Goal: Transaction & Acquisition: Book appointment/travel/reservation

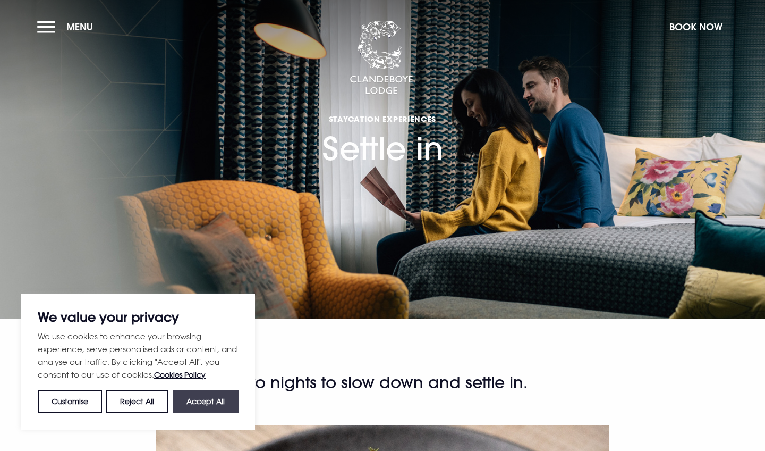
click at [217, 402] on button "Accept All" at bounding box center [206, 400] width 66 height 23
checkbox input "true"
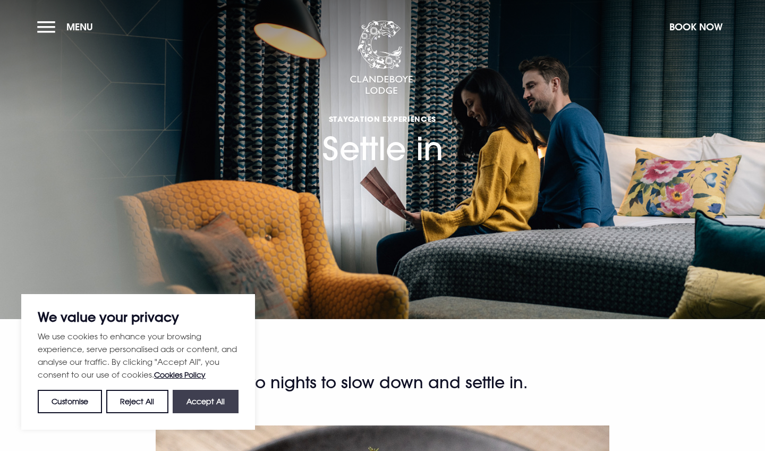
checkbox input "true"
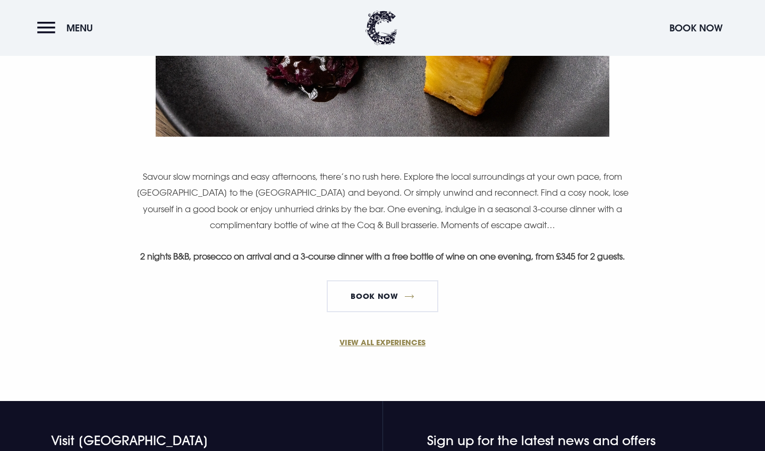
scroll to position [591, 0]
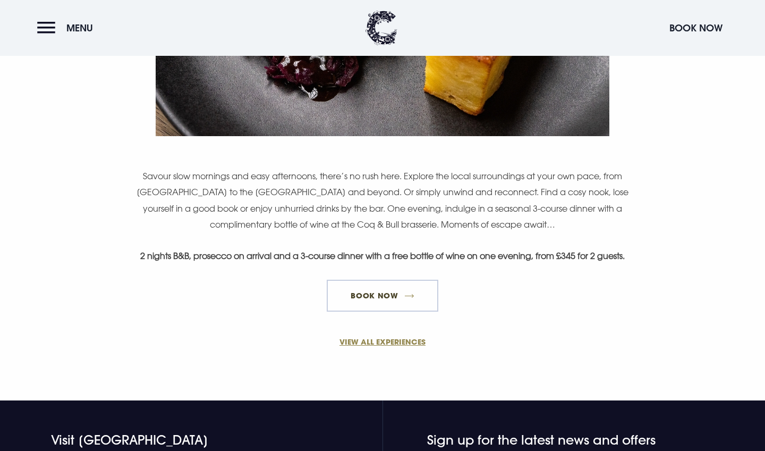
click at [392, 311] on link "BOOK NOW" at bounding box center [383, 295] width 112 height 32
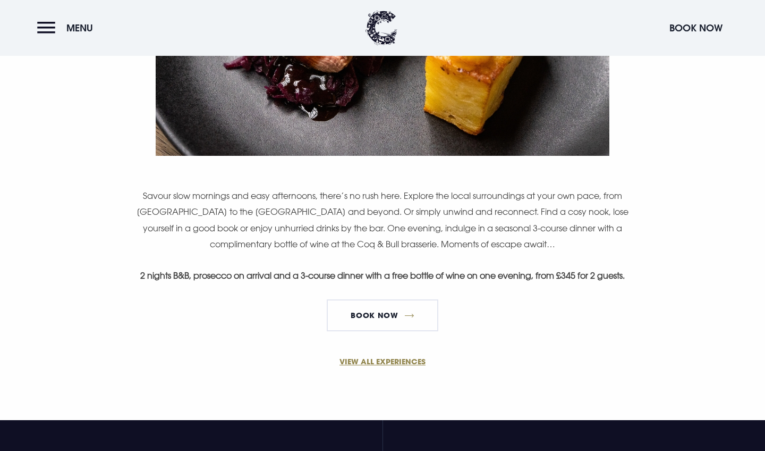
scroll to position [615, 0]
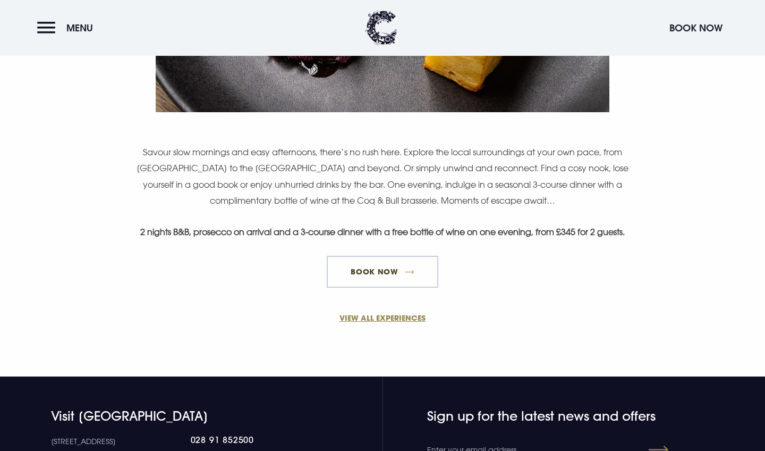
click at [384, 282] on link "BOOK NOW" at bounding box center [383, 272] width 112 height 32
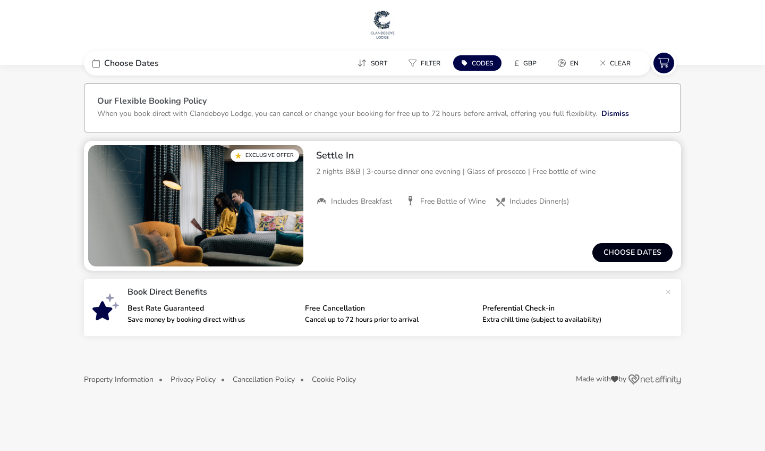
click at [634, 252] on button "Choose dates" at bounding box center [632, 252] width 80 height 19
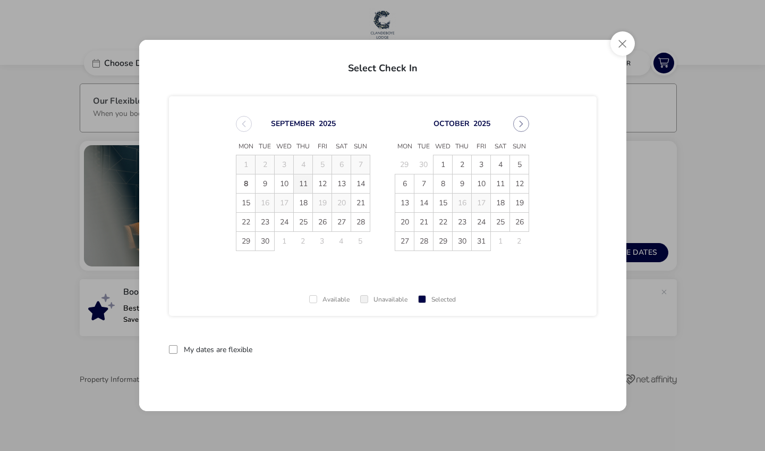
click at [309, 183] on span "11" at bounding box center [303, 183] width 19 height 19
click at [321, 184] on td "12" at bounding box center [322, 183] width 19 height 19
click at [306, 183] on span "11" at bounding box center [303, 183] width 19 height 19
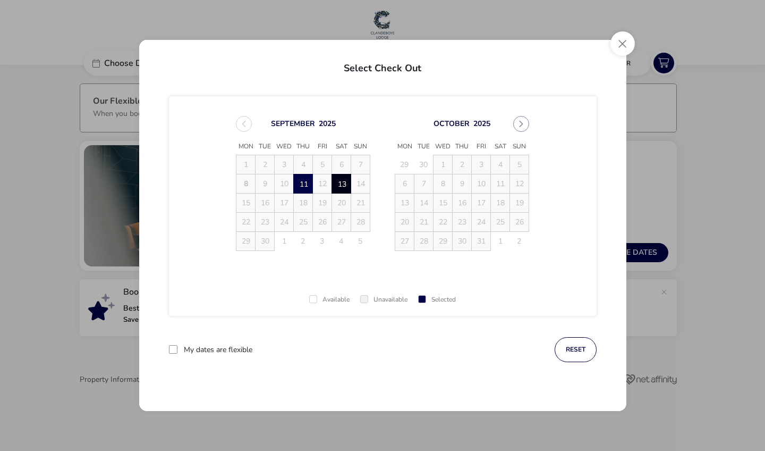
click at [345, 180] on span "13" at bounding box center [341, 183] width 19 height 19
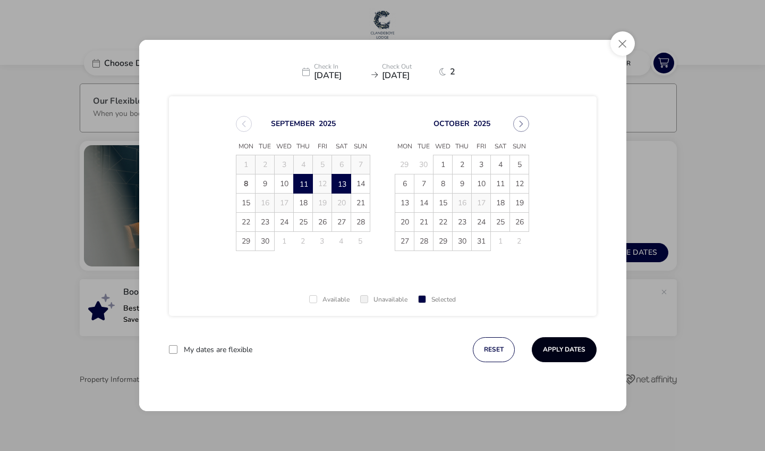
click at [562, 354] on button "Apply Dates" at bounding box center [564, 349] width 65 height 25
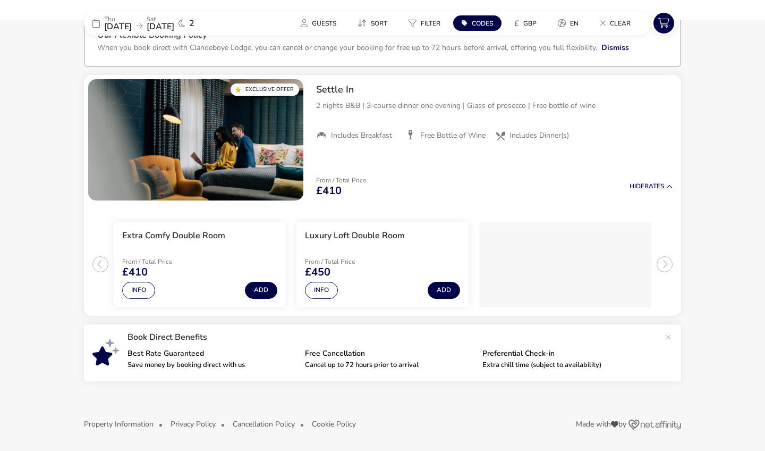
scroll to position [65, 0]
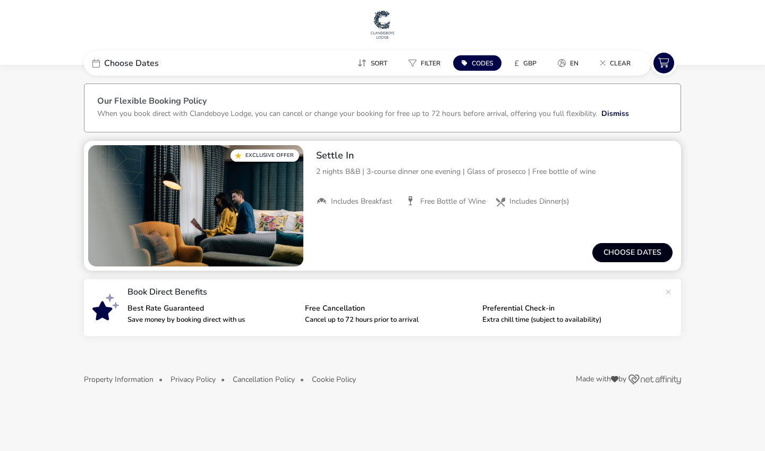
click at [630, 253] on button "Choose dates" at bounding box center [632, 252] width 80 height 19
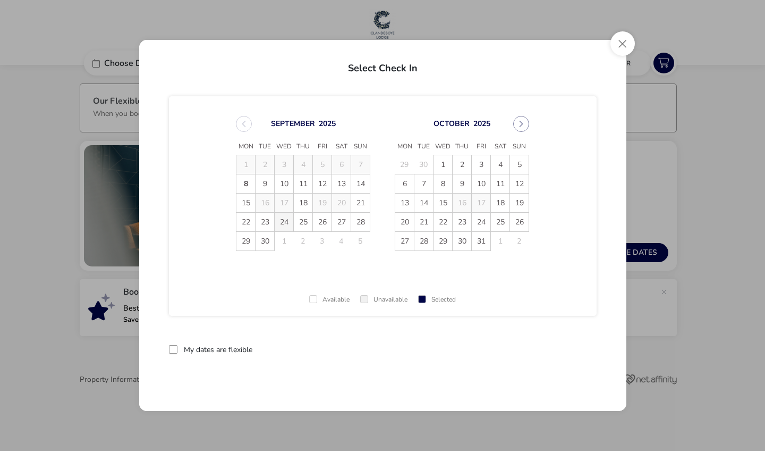
click at [285, 220] on span "24" at bounding box center [284, 222] width 19 height 19
click at [327, 224] on span "26" at bounding box center [322, 222] width 19 height 19
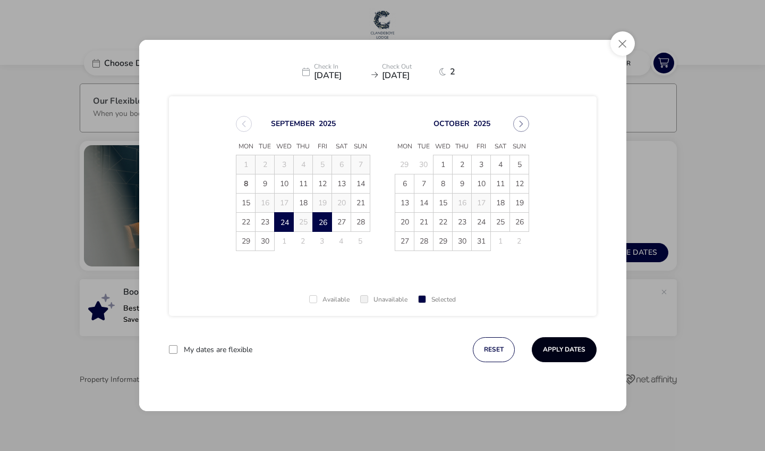
click at [563, 356] on button "Apply Dates" at bounding box center [564, 349] width 65 height 25
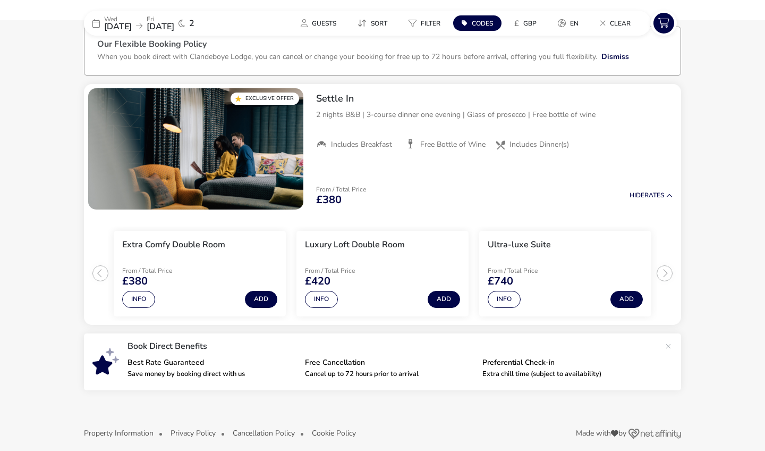
scroll to position [55, 0]
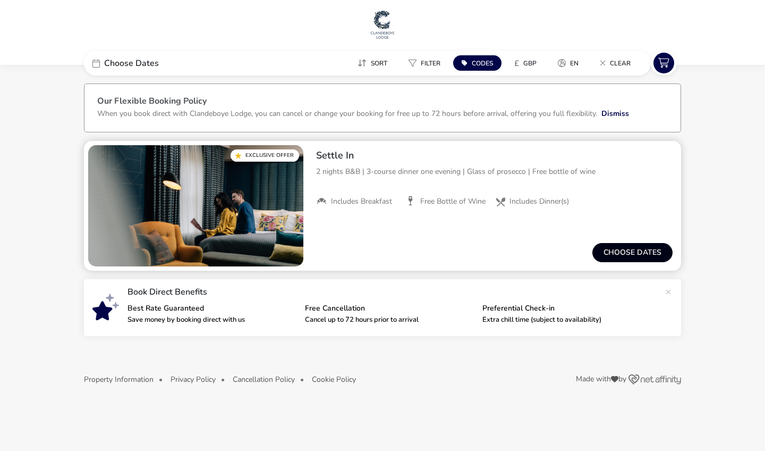
click at [629, 250] on button "Choose dates" at bounding box center [632, 252] width 80 height 19
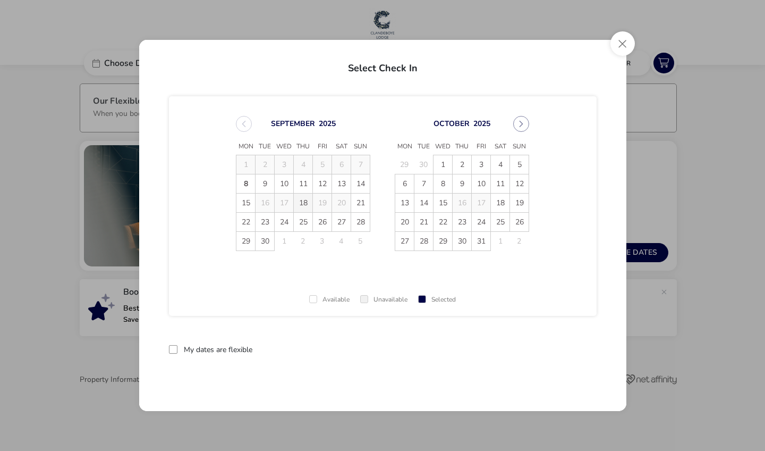
click at [303, 203] on span "18" at bounding box center [303, 202] width 19 height 19
click at [287, 202] on td "17" at bounding box center [284, 202] width 19 height 19
click at [579, 348] on button "reset" at bounding box center [576, 349] width 42 height 25
click at [303, 184] on span "11" at bounding box center [303, 183] width 19 height 19
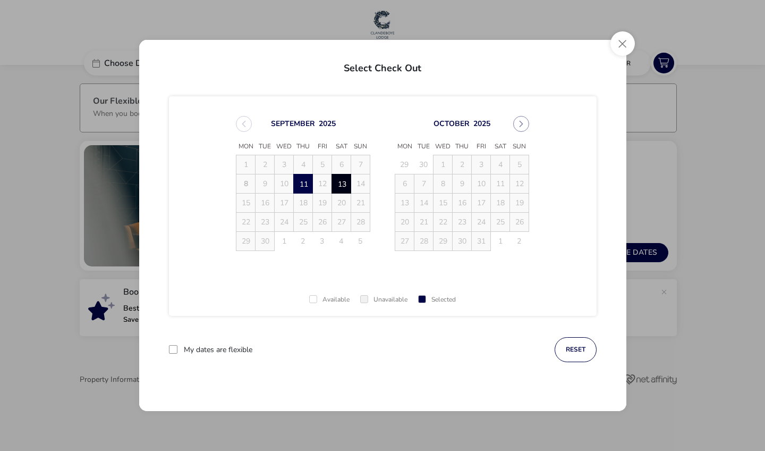
click at [339, 187] on span "13" at bounding box center [341, 183] width 19 height 19
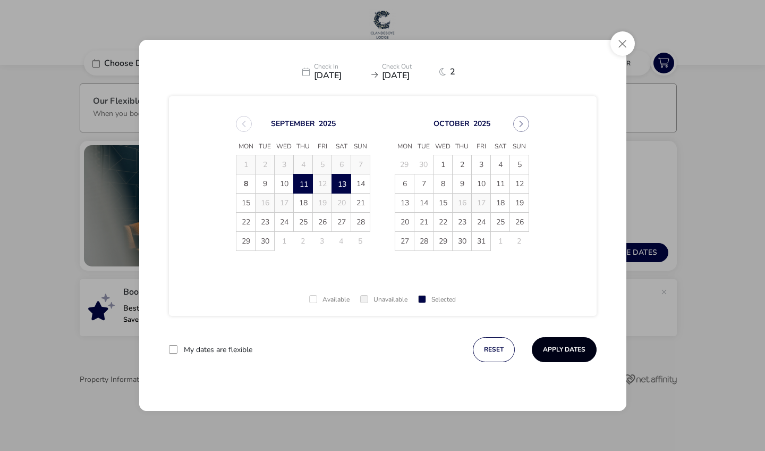
click at [549, 345] on button "Apply Dates" at bounding box center [564, 349] width 65 height 25
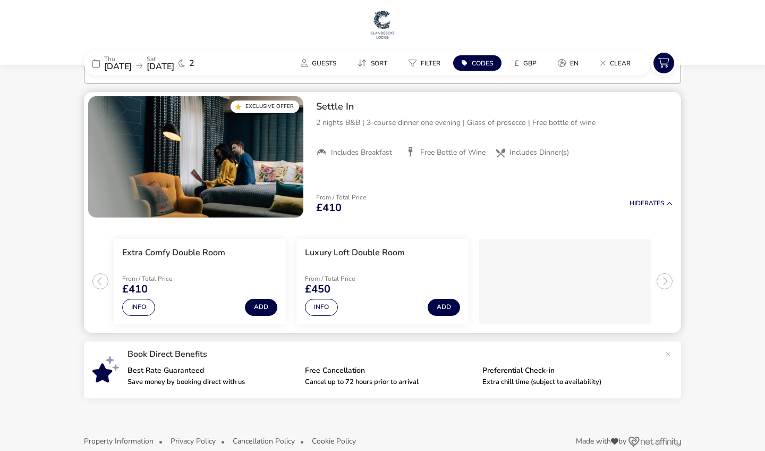
scroll to position [65, 0]
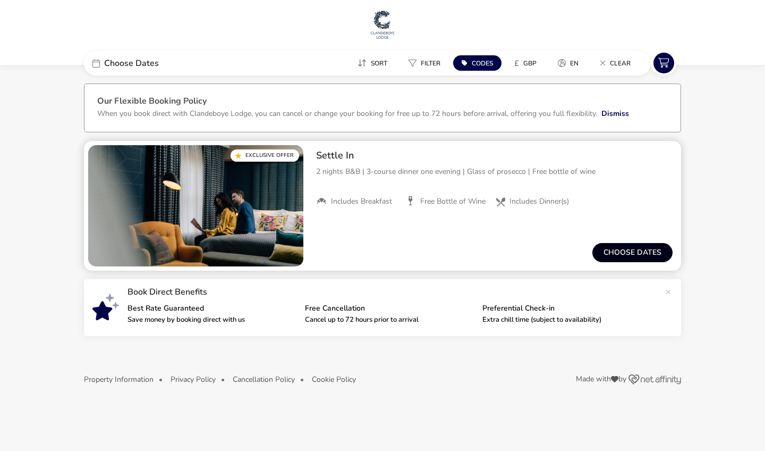
click at [621, 250] on button "Choose dates" at bounding box center [632, 252] width 80 height 19
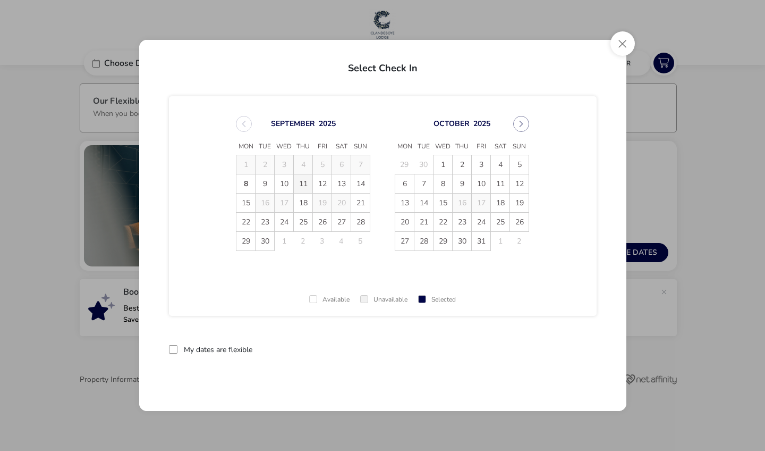
click at [305, 185] on span "11" at bounding box center [303, 183] width 19 height 19
click at [448, 163] on td "1" at bounding box center [443, 164] width 19 height 19
click at [571, 354] on button "reset" at bounding box center [576, 349] width 42 height 25
click at [447, 165] on span "1" at bounding box center [443, 164] width 19 height 19
click at [482, 167] on span "3" at bounding box center [481, 164] width 19 height 19
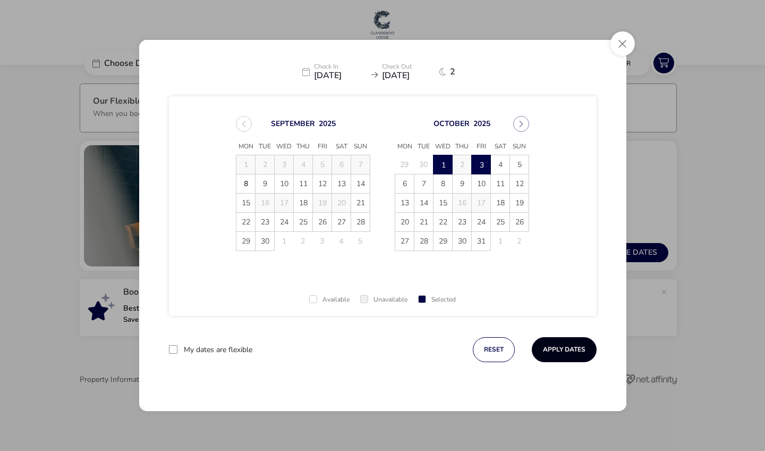
click at [557, 353] on button "Apply Dates" at bounding box center [564, 349] width 65 height 25
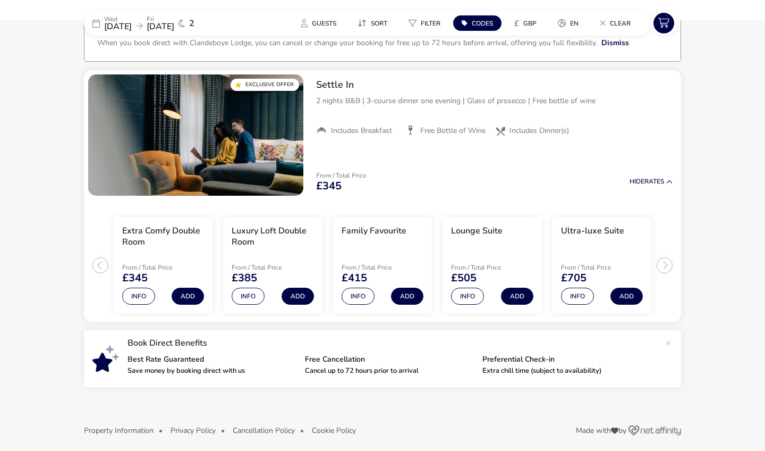
scroll to position [76, 0]
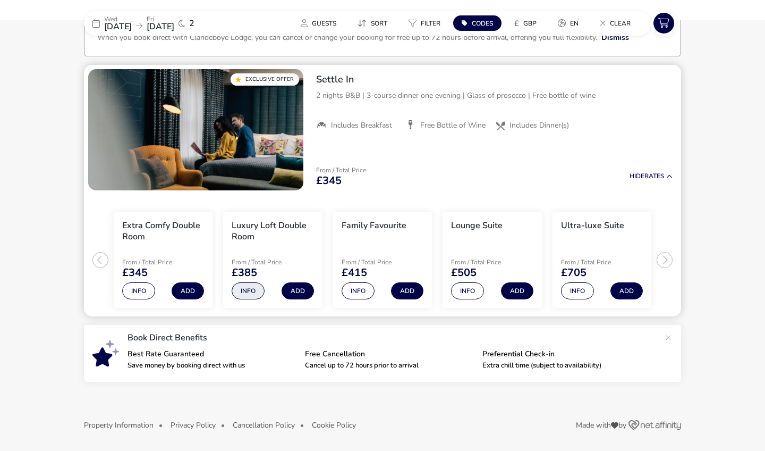
click at [252, 292] on button "Info" at bounding box center [248, 290] width 33 height 17
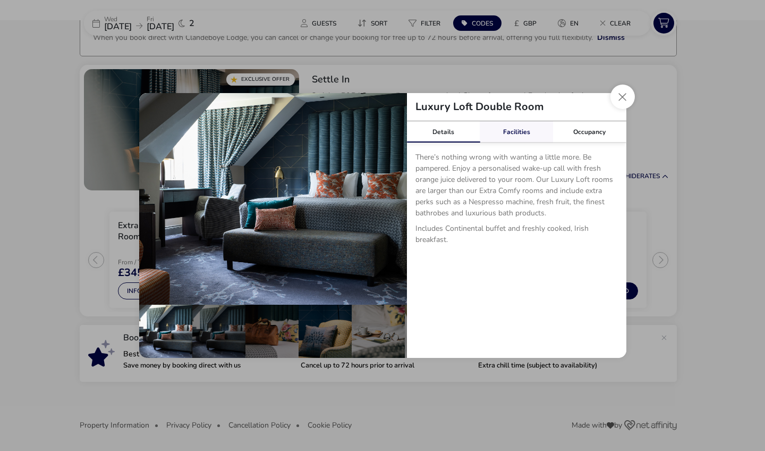
click at [516, 130] on link "Facilities" at bounding box center [516, 131] width 73 height 21
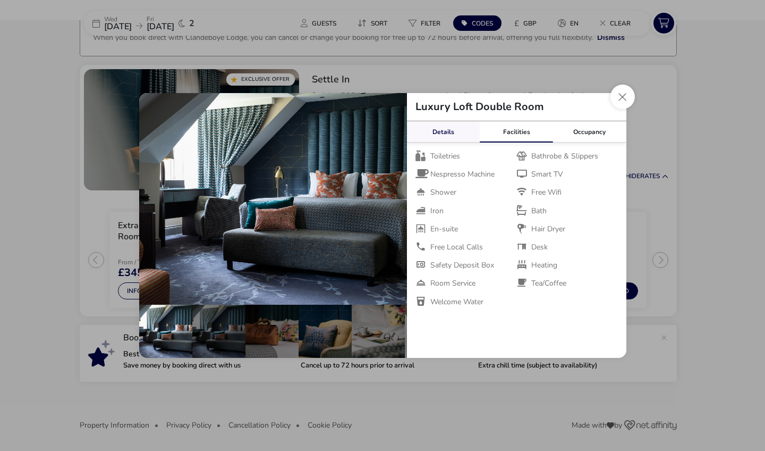
click at [447, 130] on link "Details" at bounding box center [443, 131] width 73 height 21
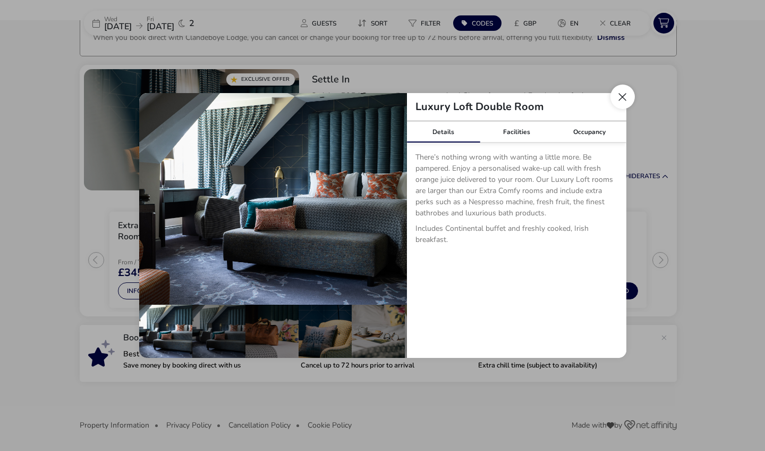
click at [623, 95] on button "Close dialog" at bounding box center [622, 96] width 24 height 24
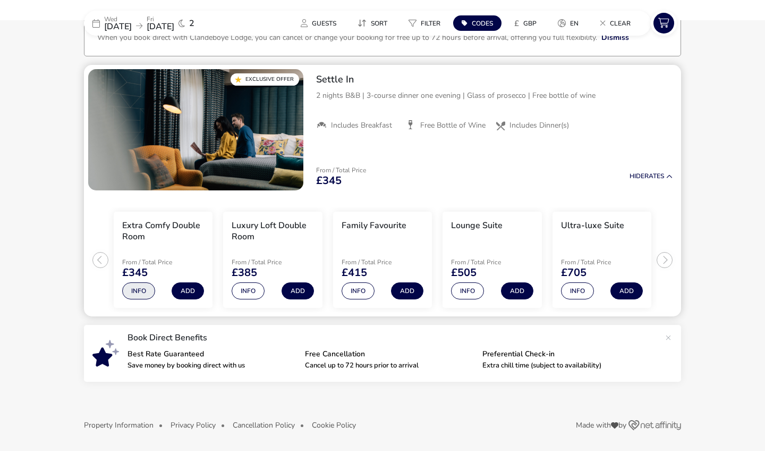
click at [138, 293] on button "Info" at bounding box center [138, 290] width 33 height 17
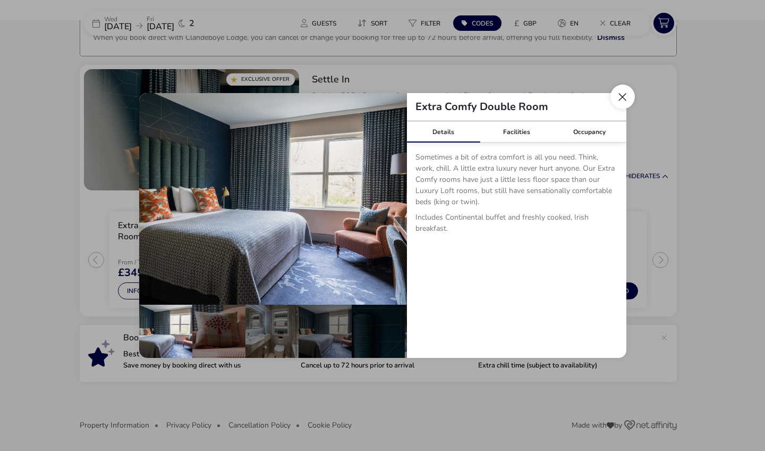
click at [619, 95] on button "Close dialog" at bounding box center [622, 96] width 24 height 24
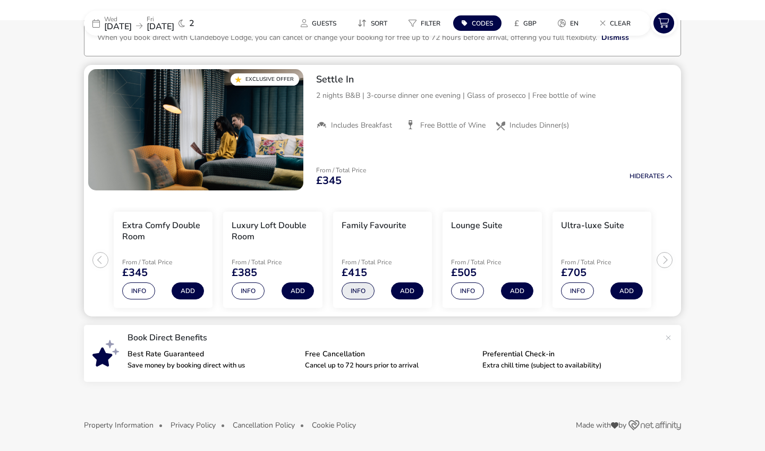
click at [360, 291] on button "Info" at bounding box center [358, 290] width 33 height 17
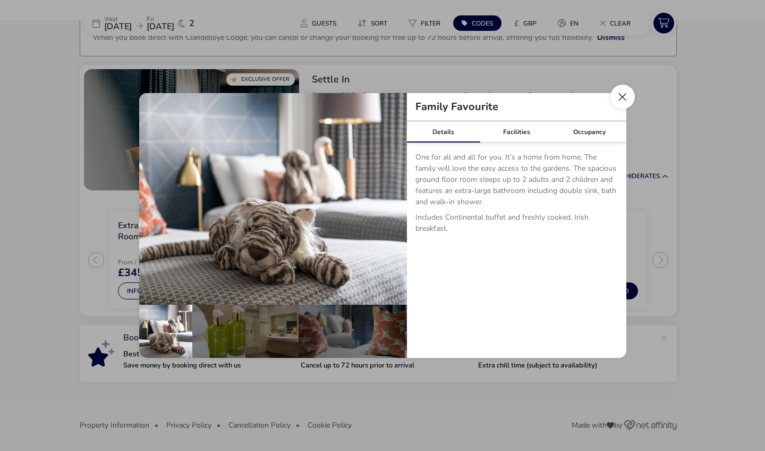
click at [623, 98] on button "Close dialog" at bounding box center [622, 96] width 24 height 24
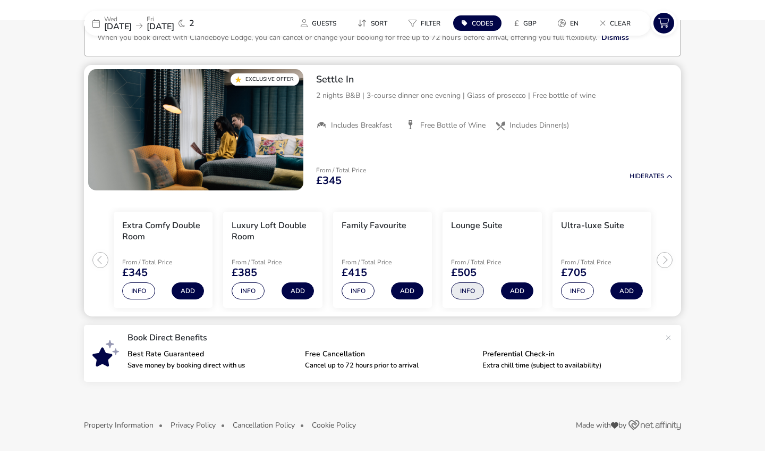
click at [467, 291] on button "Info" at bounding box center [467, 290] width 33 height 17
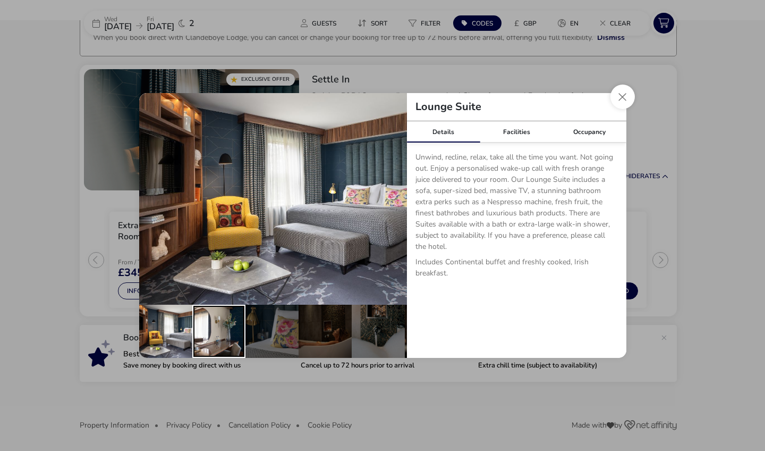
click at [213, 341] on div "details" at bounding box center [218, 330] width 53 height 53
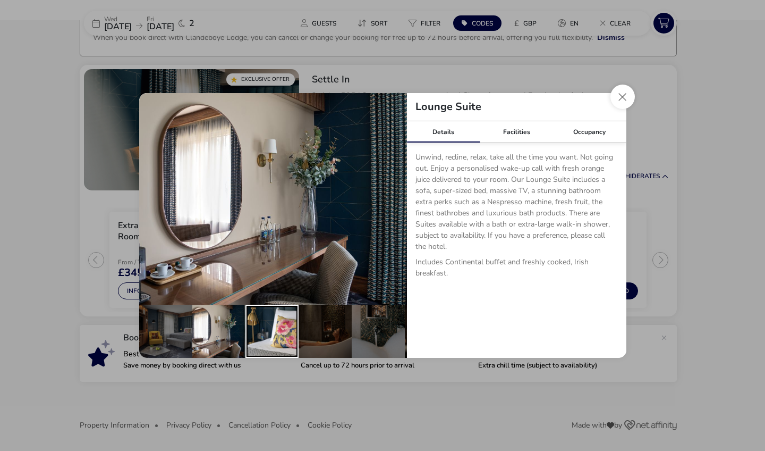
click at [260, 328] on div "details" at bounding box center [271, 330] width 53 height 53
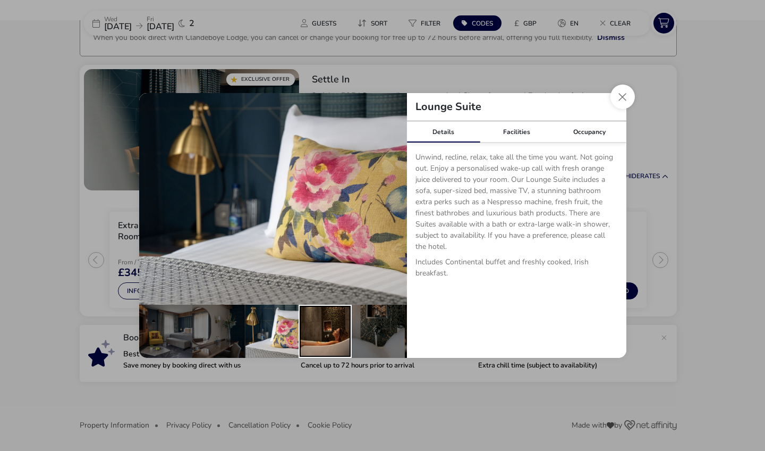
click at [313, 333] on div "details" at bounding box center [325, 330] width 53 height 53
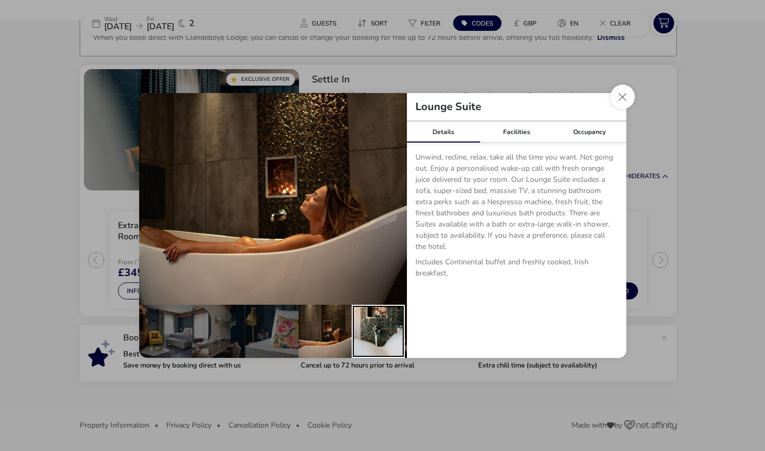
click at [383, 326] on div "details" at bounding box center [378, 330] width 53 height 53
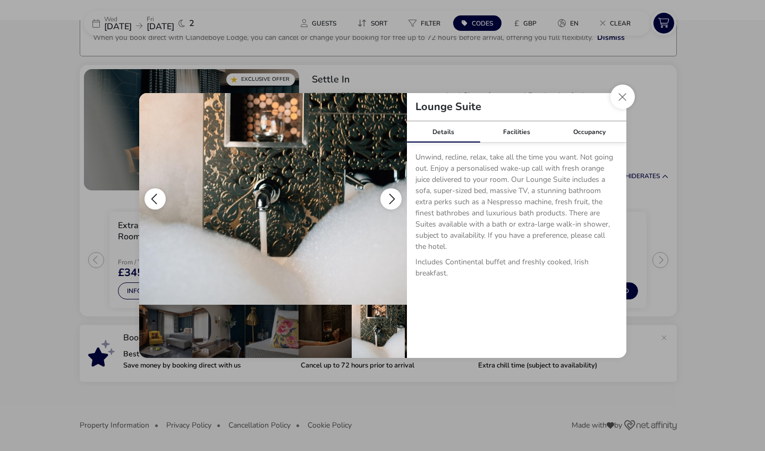
click at [396, 197] on button "details" at bounding box center [390, 198] width 21 height 21
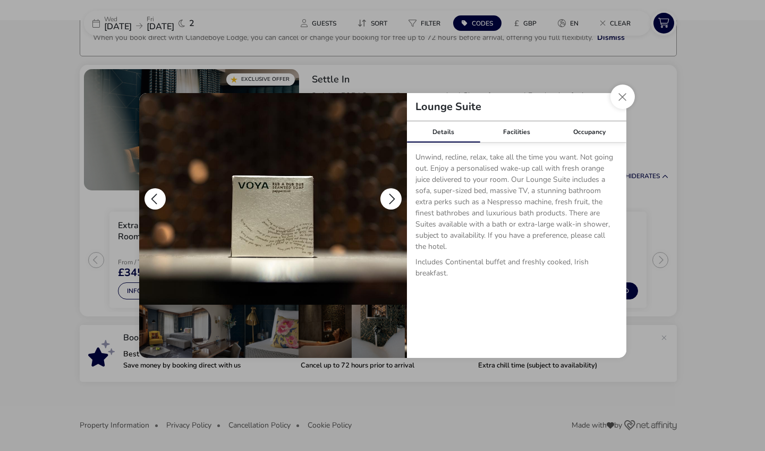
scroll to position [0, 53]
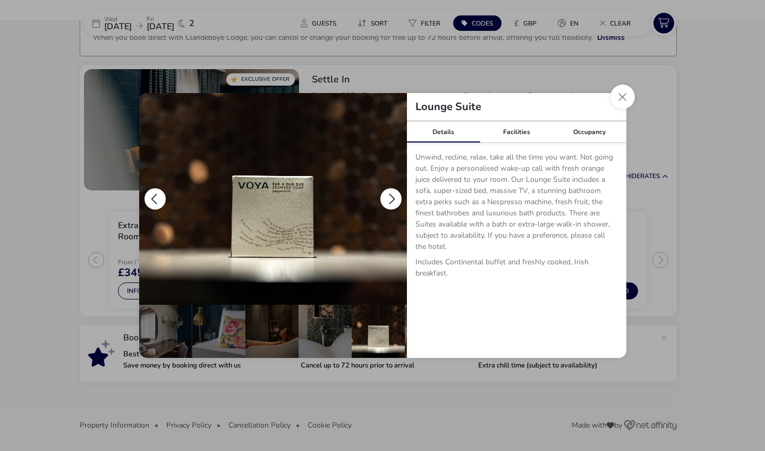
click at [396, 197] on button "details" at bounding box center [390, 198] width 21 height 21
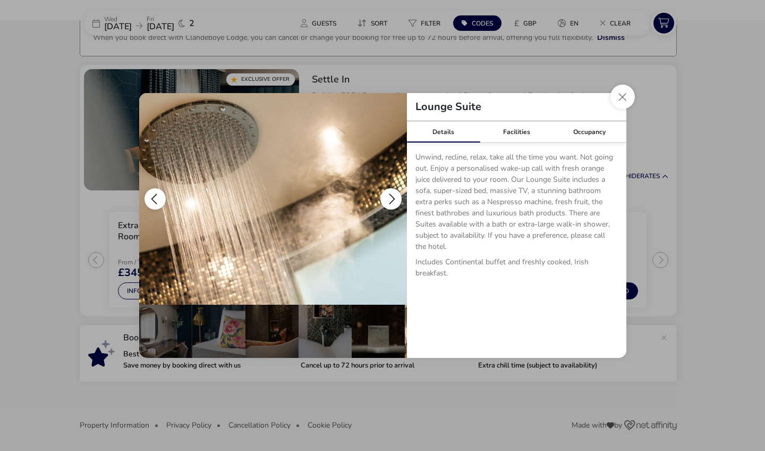
scroll to position [0, 106]
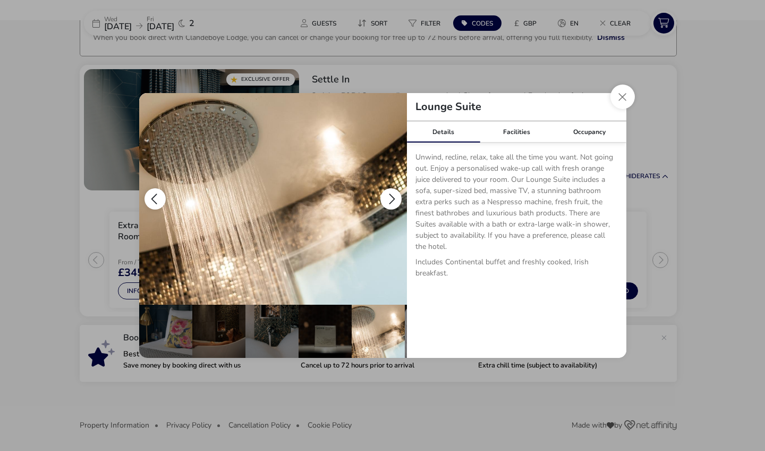
click at [396, 197] on button "details" at bounding box center [390, 198] width 21 height 21
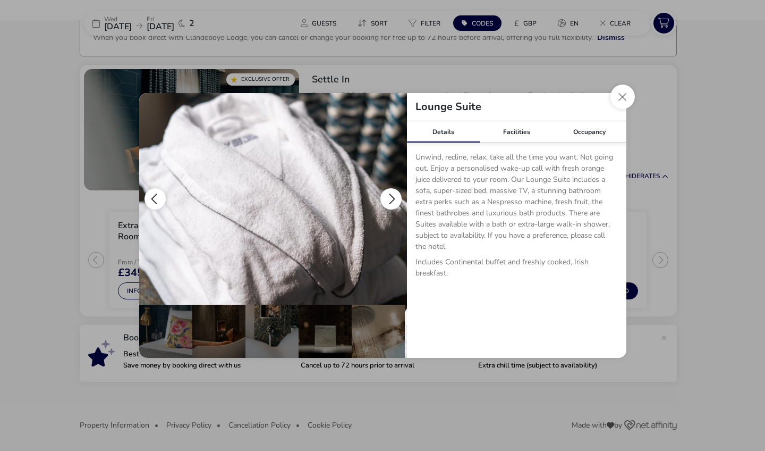
scroll to position [0, 159]
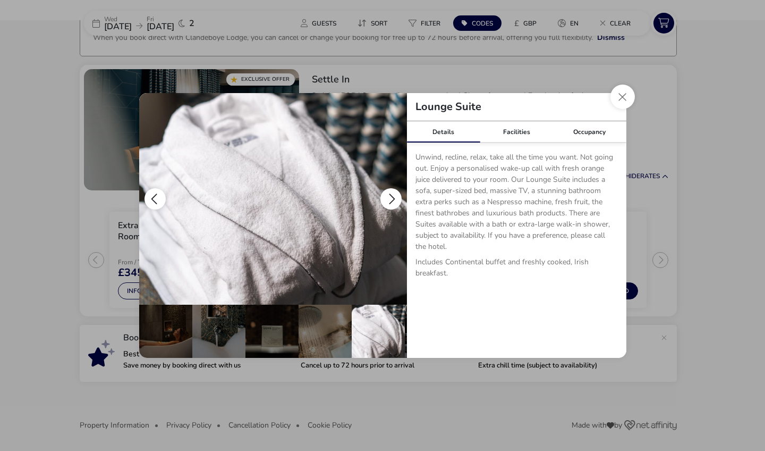
click at [396, 197] on button "details" at bounding box center [390, 198] width 21 height 21
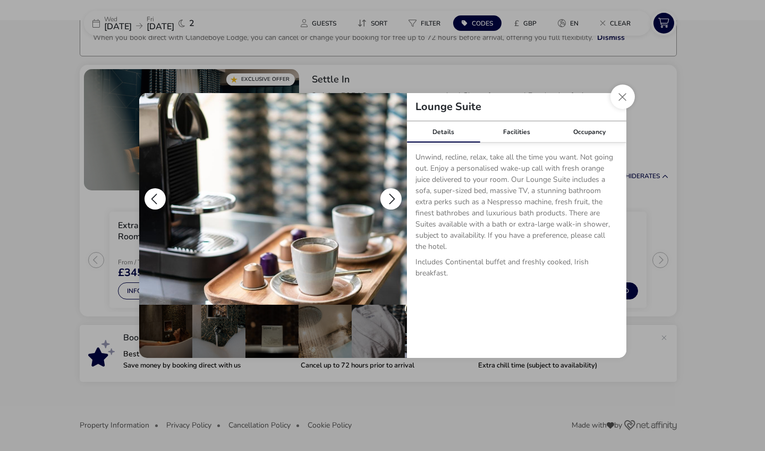
scroll to position [0, 213]
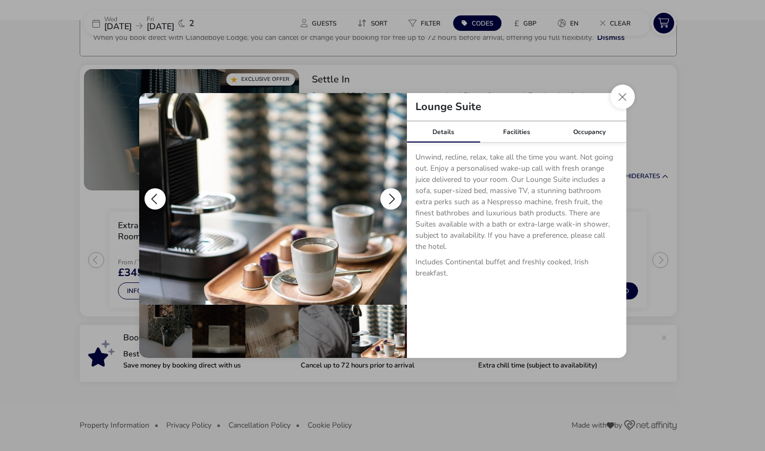
click at [396, 197] on button "details" at bounding box center [390, 198] width 21 height 21
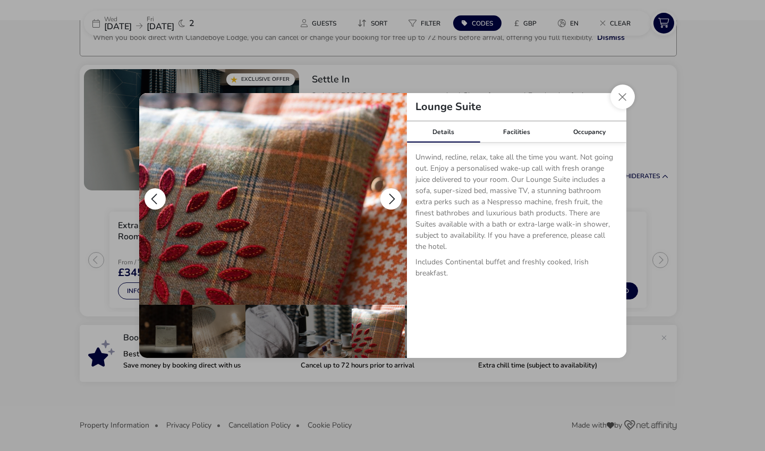
click at [396, 197] on button "details" at bounding box center [390, 198] width 21 height 21
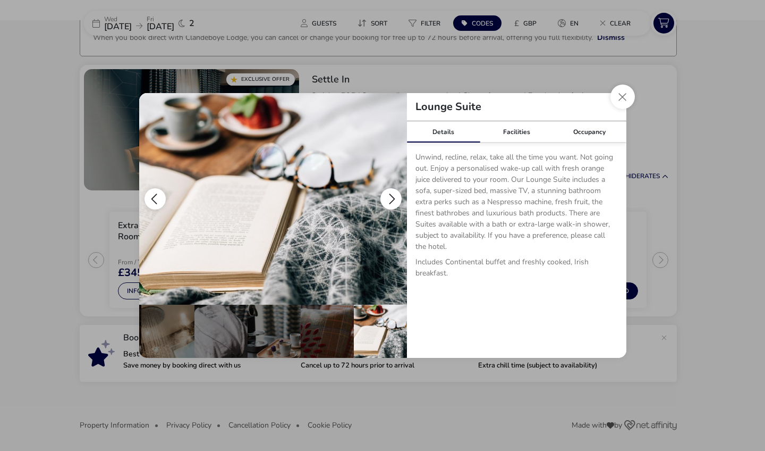
click at [396, 197] on button "details" at bounding box center [390, 198] width 21 height 21
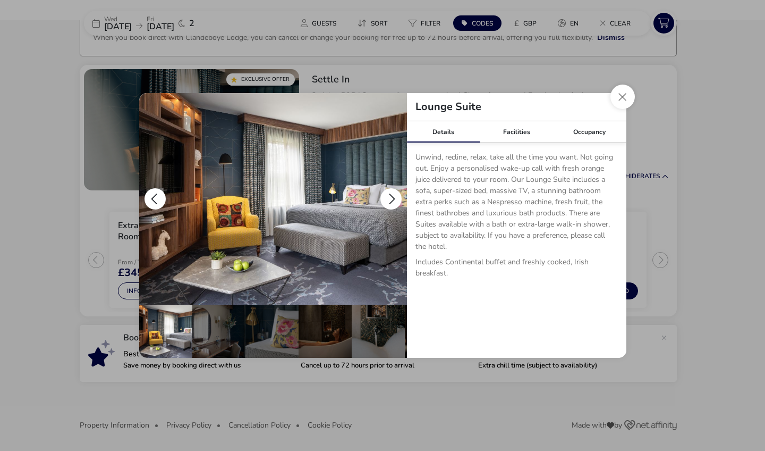
click at [396, 197] on button "details" at bounding box center [390, 198] width 21 height 21
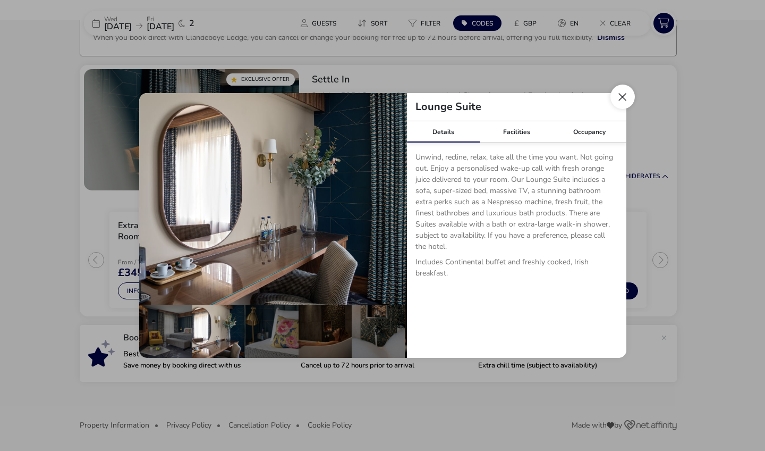
click at [624, 92] on button "Close dialog" at bounding box center [622, 96] width 24 height 24
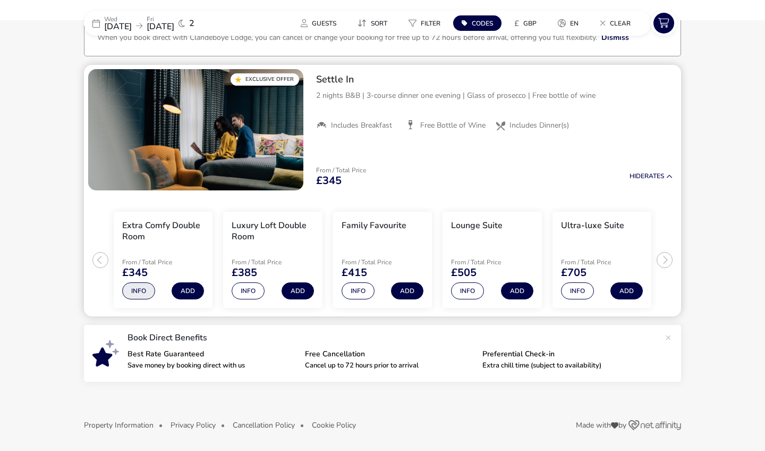
click at [137, 293] on button "Info" at bounding box center [138, 290] width 33 height 17
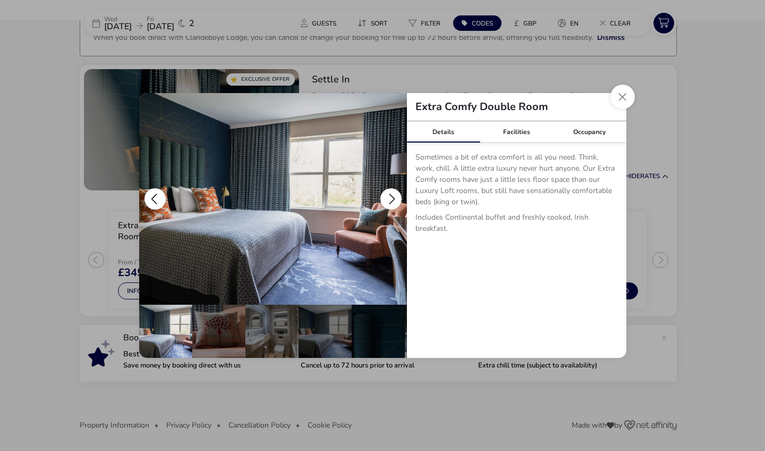
click at [388, 201] on button "details" at bounding box center [390, 198] width 21 height 21
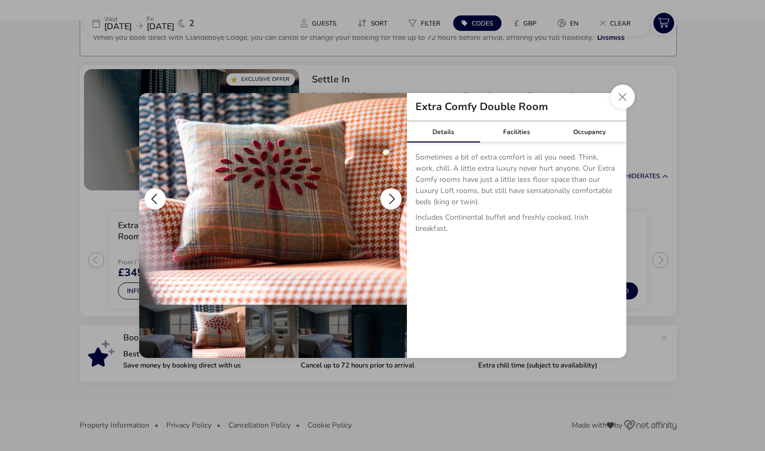
click at [388, 200] on button "details" at bounding box center [390, 198] width 21 height 21
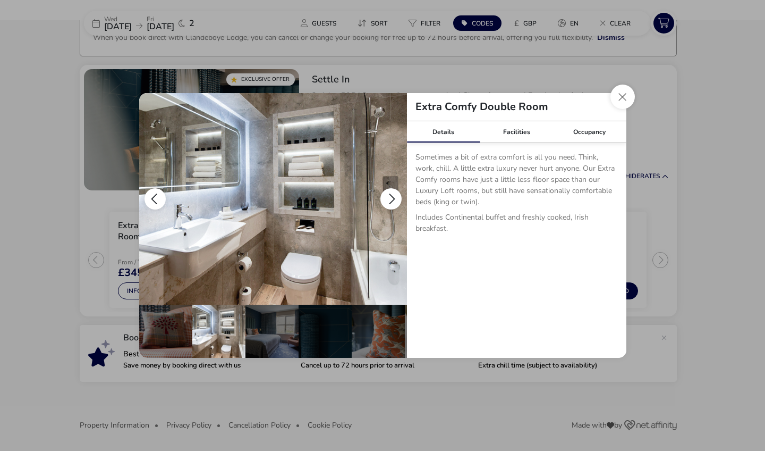
click at [388, 200] on button "details" at bounding box center [390, 198] width 21 height 21
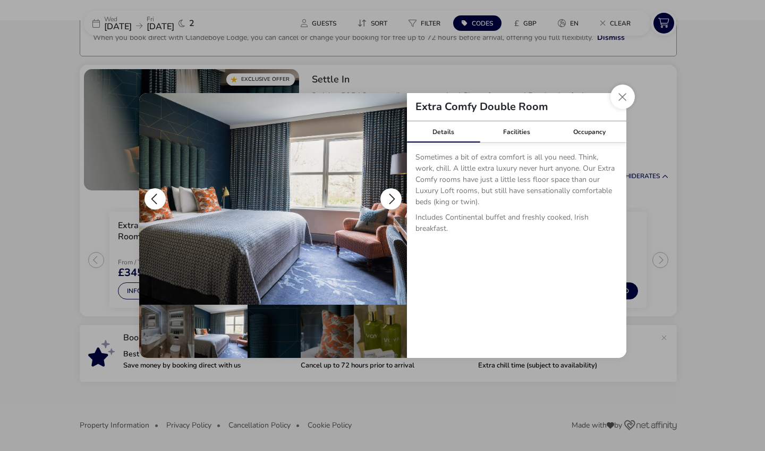
click at [388, 200] on button "details" at bounding box center [390, 198] width 21 height 21
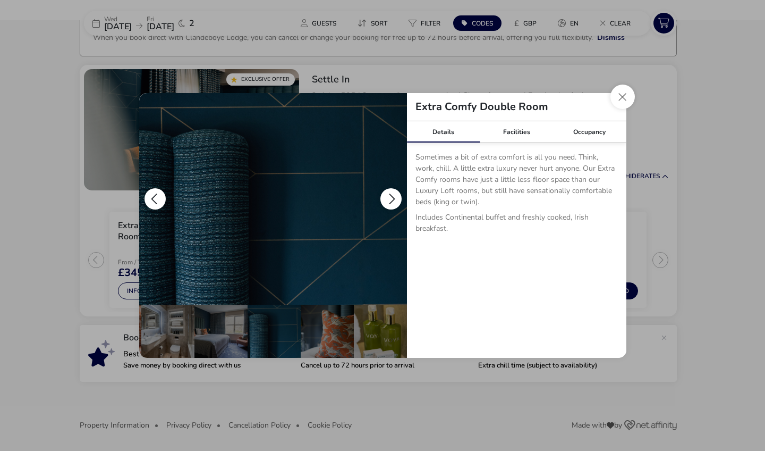
click at [388, 200] on button "details" at bounding box center [390, 198] width 21 height 21
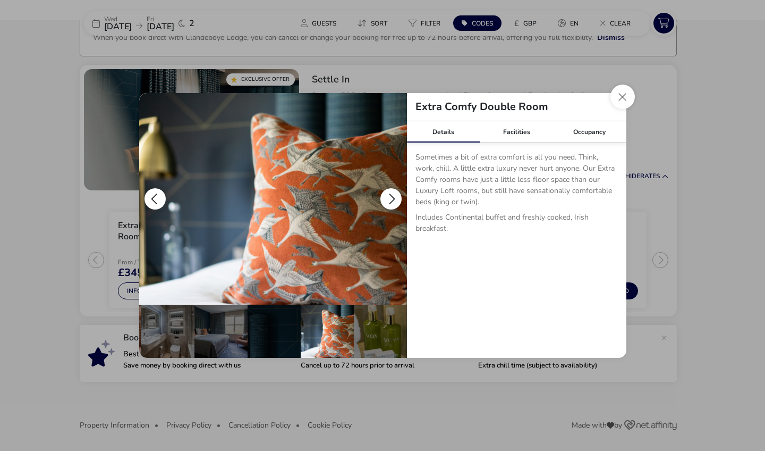
click at [388, 200] on button "details" at bounding box center [390, 198] width 21 height 21
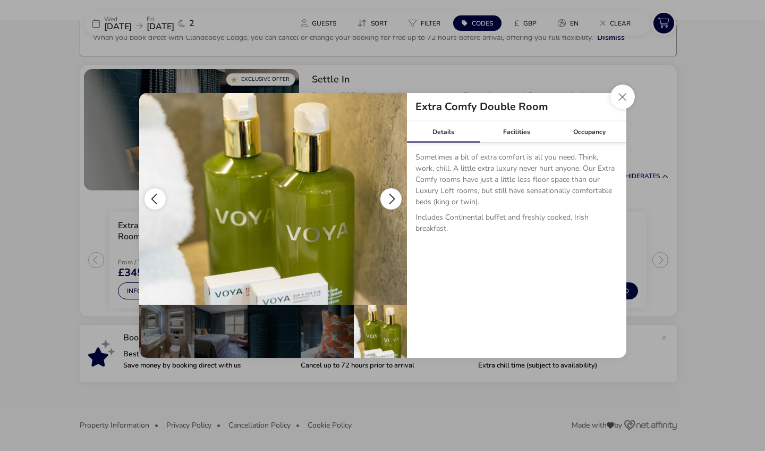
click at [388, 200] on button "details" at bounding box center [390, 198] width 21 height 21
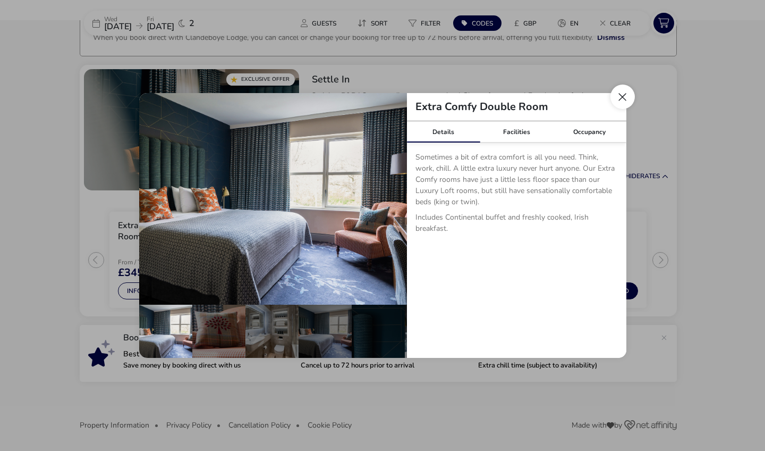
click at [622, 93] on button "Close dialog" at bounding box center [622, 96] width 24 height 24
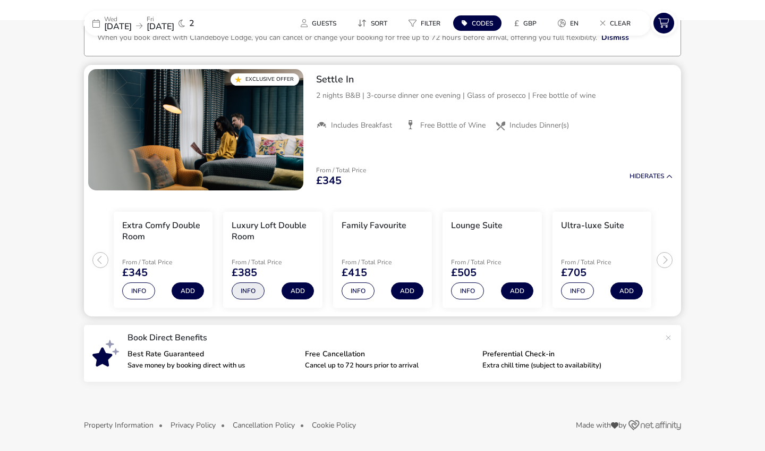
click at [246, 289] on button "Info" at bounding box center [248, 290] width 33 height 17
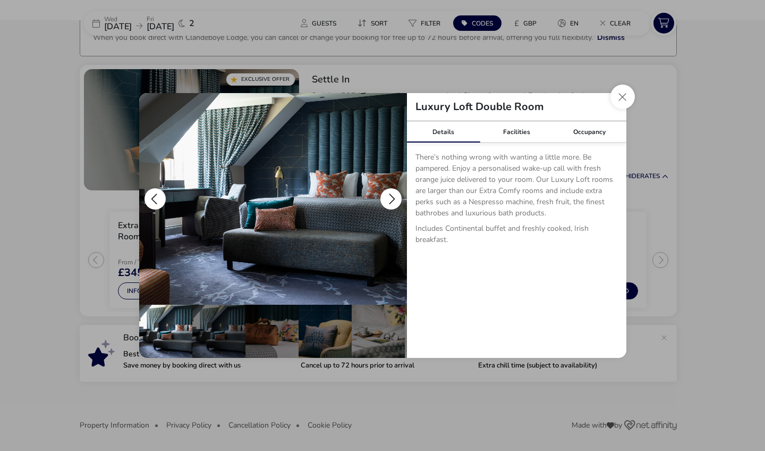
click at [393, 200] on button "details" at bounding box center [390, 198] width 21 height 21
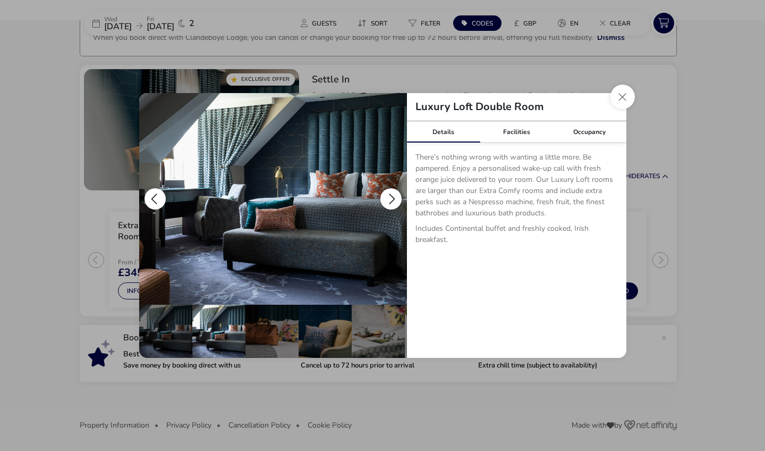
click at [393, 200] on button "details" at bounding box center [390, 198] width 21 height 21
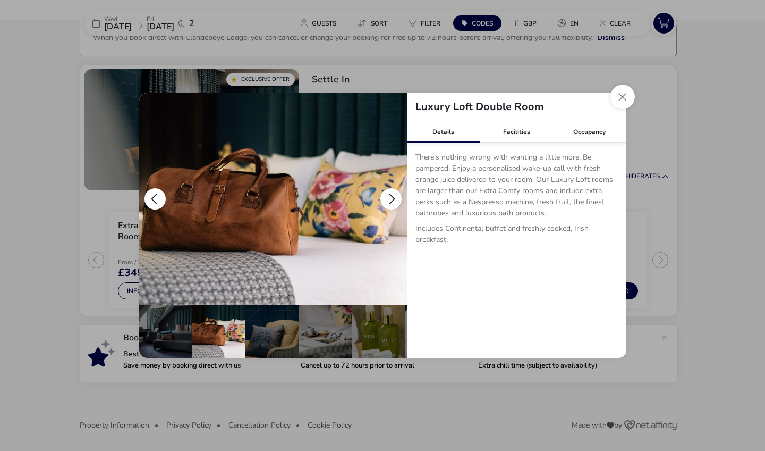
click at [393, 200] on button "details" at bounding box center [390, 198] width 21 height 21
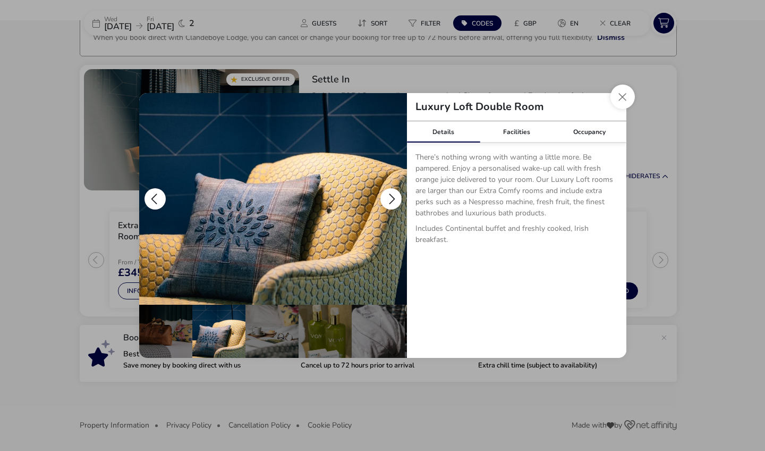
click at [393, 200] on button "details" at bounding box center [390, 198] width 21 height 21
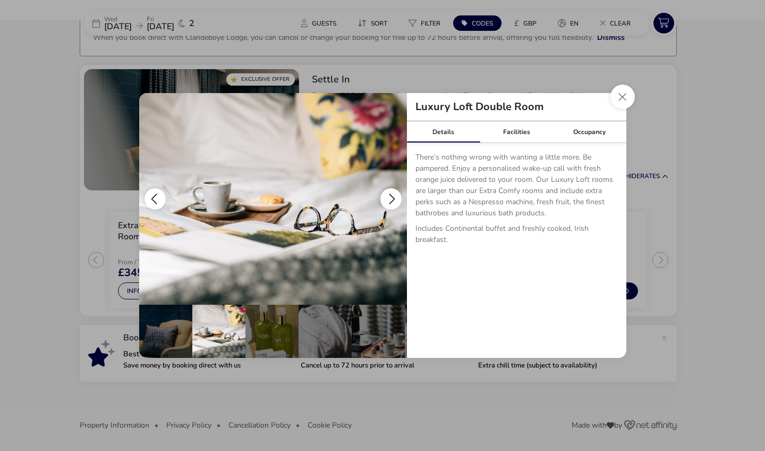
click at [393, 200] on button "details" at bounding box center [390, 198] width 21 height 21
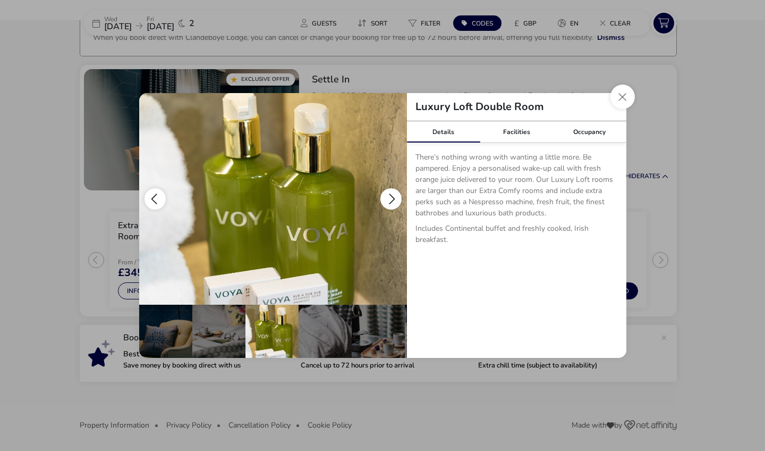
scroll to position [0, 213]
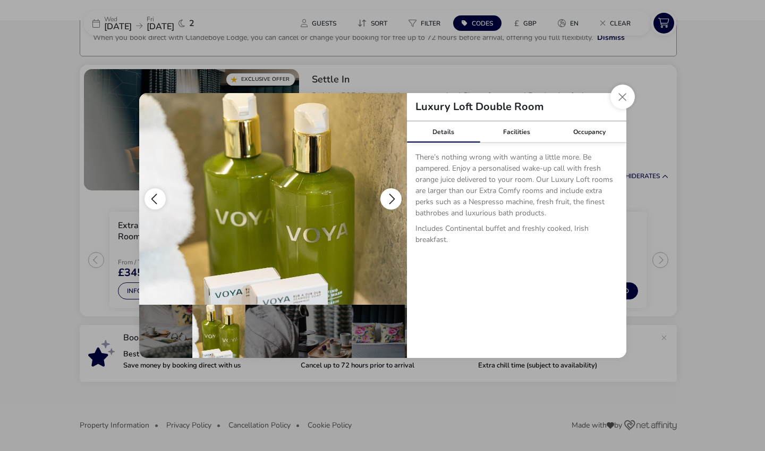
click at [393, 200] on button "details" at bounding box center [390, 198] width 21 height 21
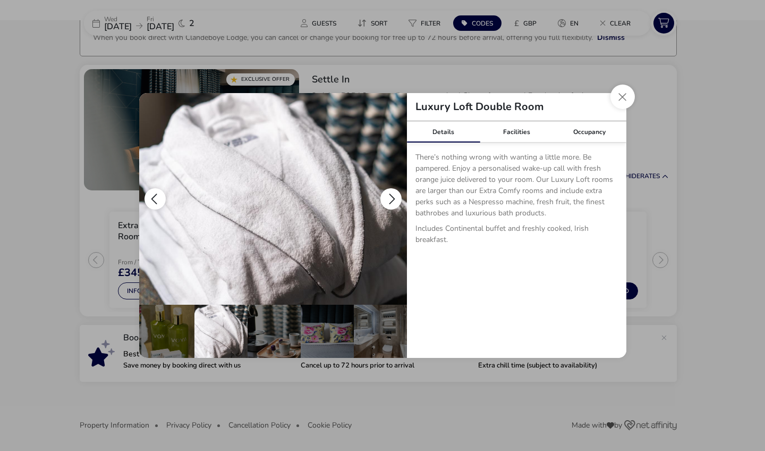
click at [393, 200] on button "details" at bounding box center [390, 198] width 21 height 21
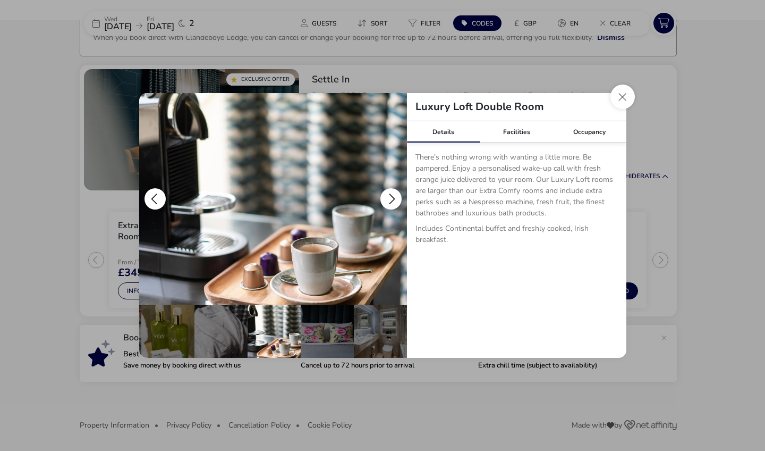
click at [393, 200] on button "details" at bounding box center [390, 198] width 21 height 21
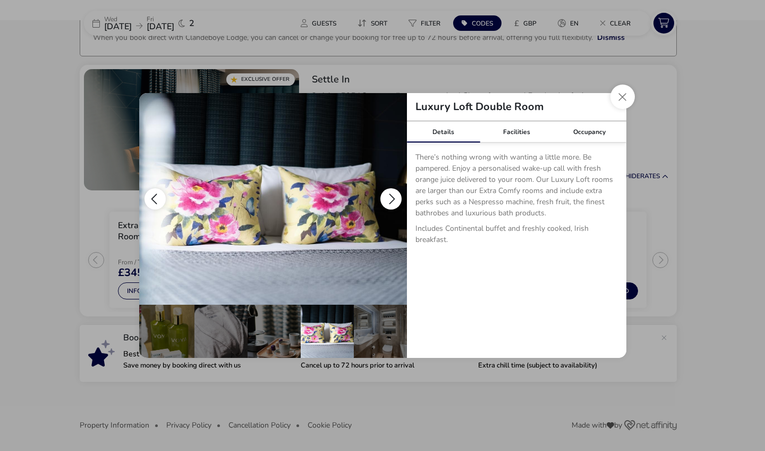
click at [393, 200] on button "details" at bounding box center [390, 198] width 21 height 21
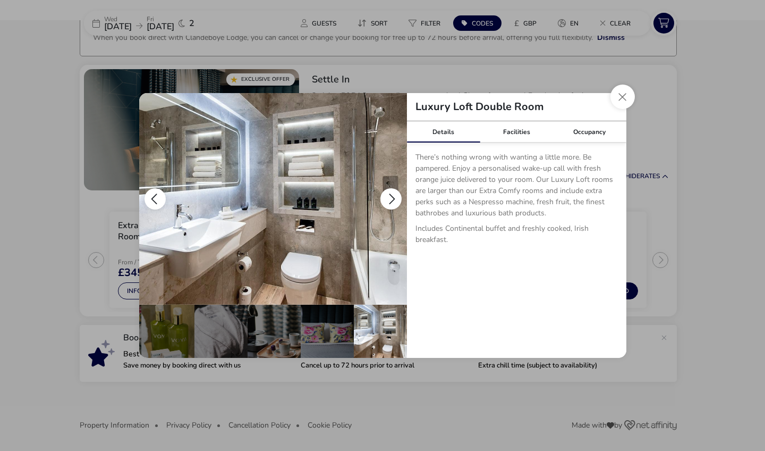
click at [393, 200] on button "details" at bounding box center [390, 198] width 21 height 21
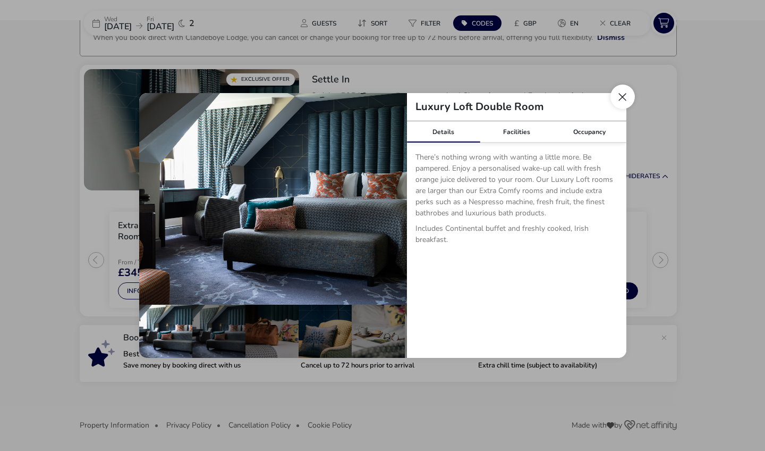
click at [622, 100] on button "Close dialog" at bounding box center [622, 96] width 24 height 24
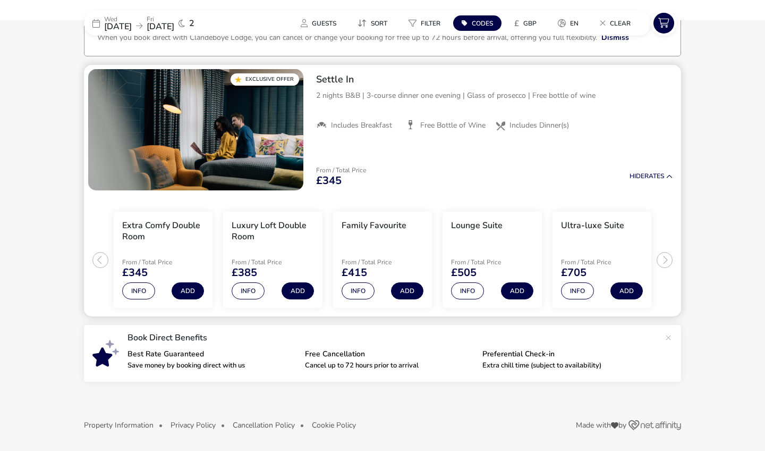
click at [666, 257] on ul "Extra Comfy Double Room From / Total Price £345 Info Add Luxury Loft Double Roo…" at bounding box center [382, 255] width 597 height 122
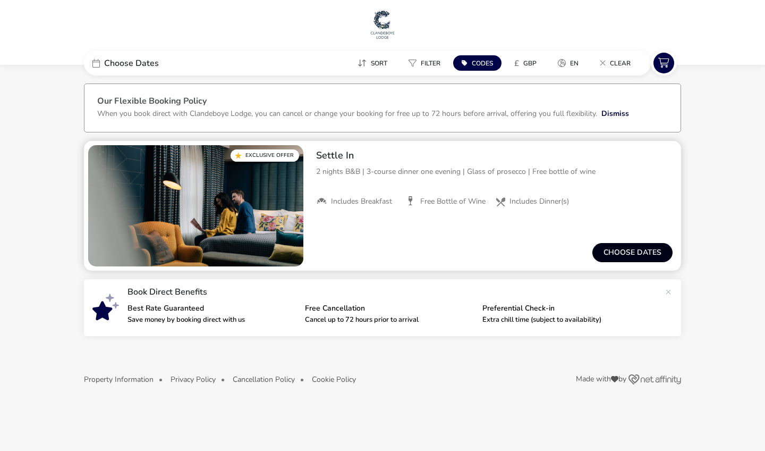
click at [630, 256] on button "Choose dates" at bounding box center [632, 252] width 80 height 19
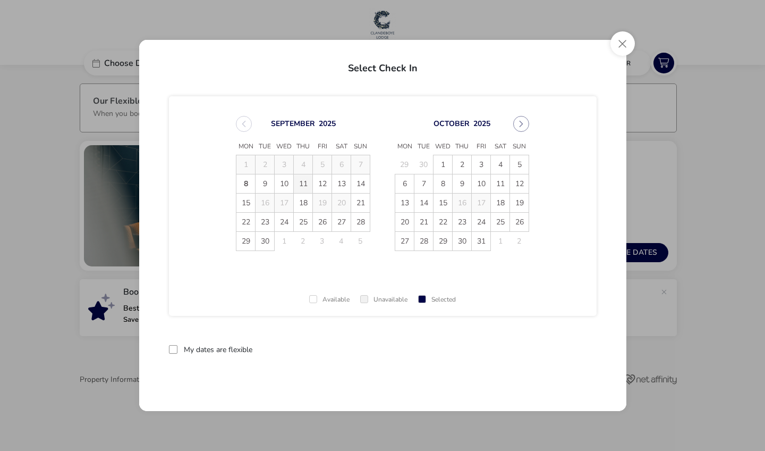
click at [304, 181] on span "11" at bounding box center [303, 183] width 19 height 19
click at [342, 185] on span "13" at bounding box center [341, 183] width 19 height 19
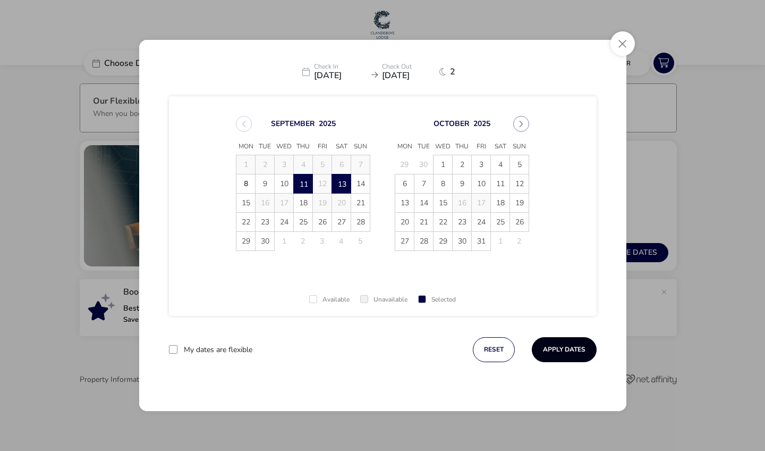
click at [568, 346] on button "Apply Dates" at bounding box center [564, 349] width 65 height 25
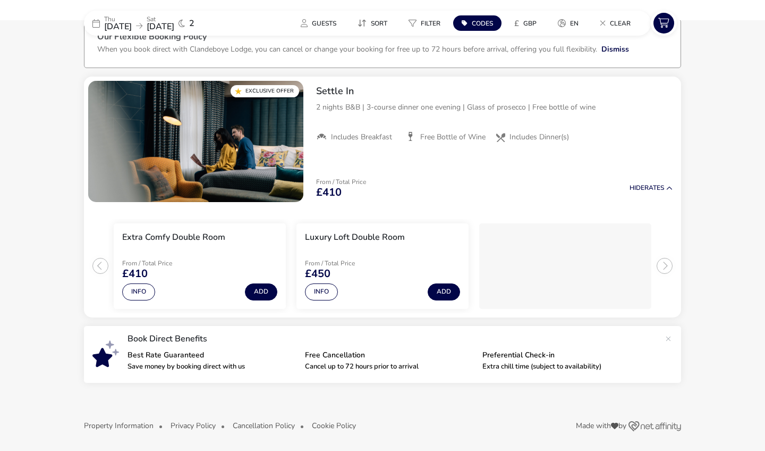
scroll to position [65, 0]
